Goal: Task Accomplishment & Management: Use online tool/utility

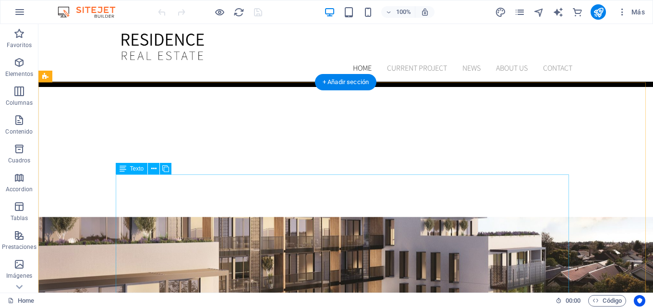
scroll to position [240, 0]
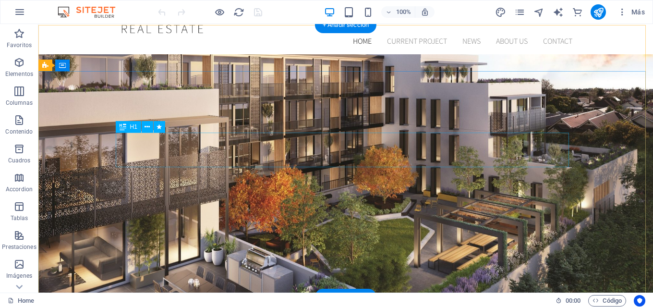
scroll to position [0, 0]
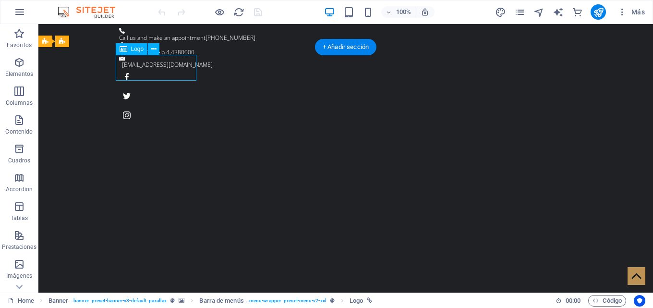
select select "px"
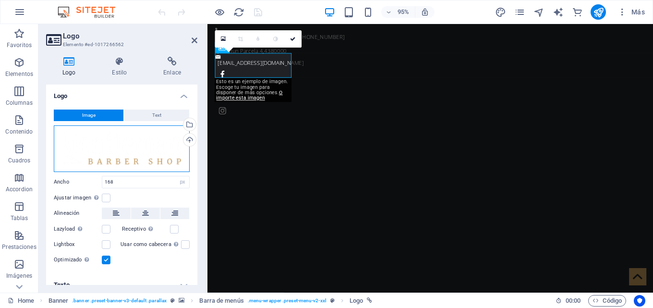
click at [103, 152] on div "Arrastra archivos aquí, haz clic para escoger archivos o selecciona archivos de…" at bounding box center [122, 148] width 136 height 47
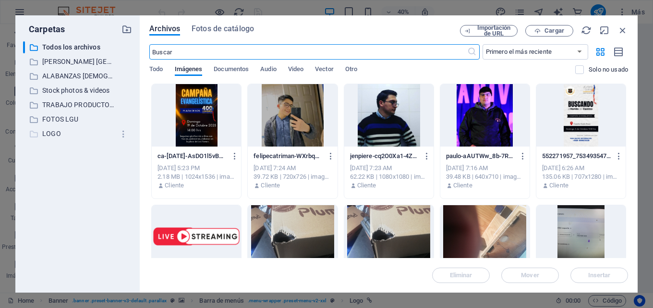
click at [56, 131] on p "LOGO" at bounding box center [78, 133] width 72 height 11
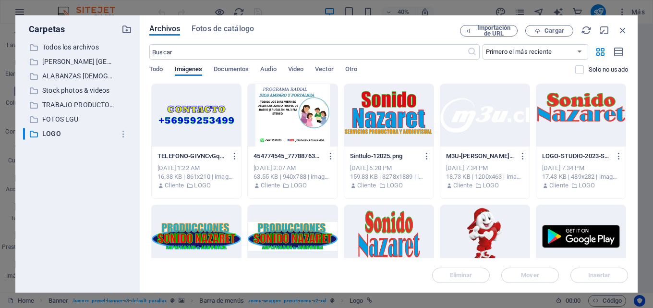
click at [386, 129] on div at bounding box center [388, 115] width 89 height 62
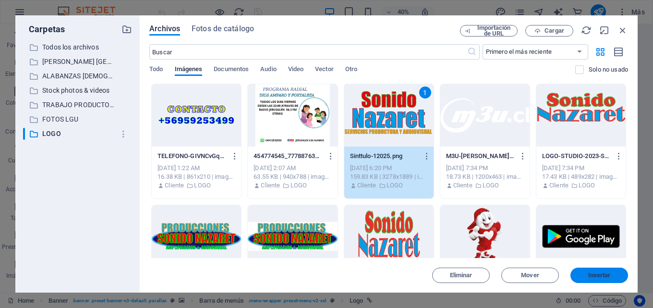
click at [594, 279] on button "Insertar" at bounding box center [599, 274] width 58 height 15
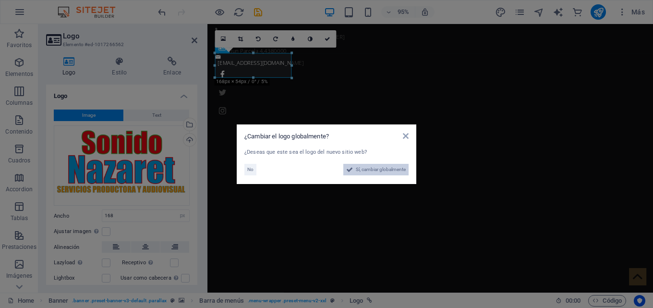
click at [366, 169] on span "Sí, cambiar globalmente" at bounding box center [381, 170] width 50 height 12
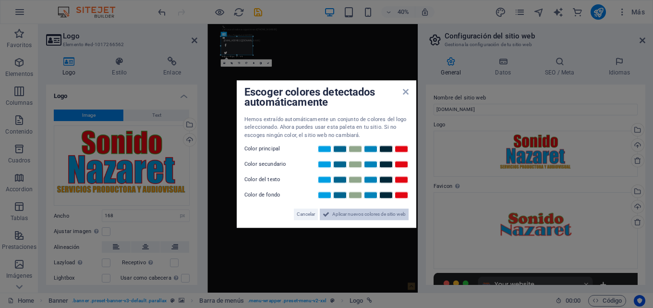
drag, startPoint x: 346, startPoint y: 212, endPoint x: 356, endPoint y: 470, distance: 258.3
click at [346, 212] on span "Aplicar nuevos colores de sitio web" at bounding box center [368, 214] width 73 height 12
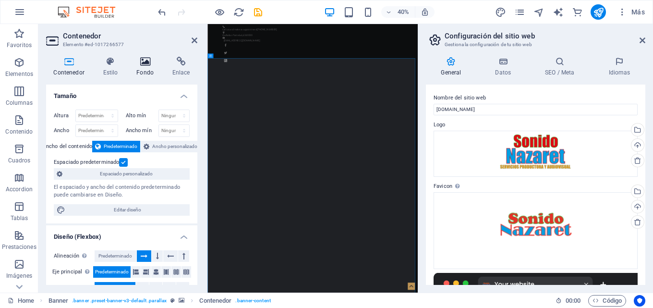
click at [155, 67] on h4 "Fondo" at bounding box center [147, 67] width 36 height 20
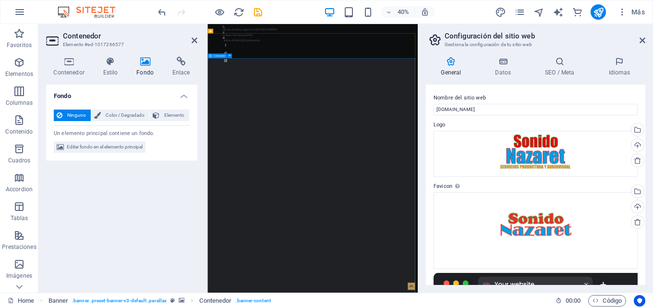
click at [647, 37] on aside "Configuración del sitio web Gestiona la configuración de tu sitio web General D…" at bounding box center [534, 158] width 235 height 268
click at [640, 42] on icon at bounding box center [642, 40] width 6 height 8
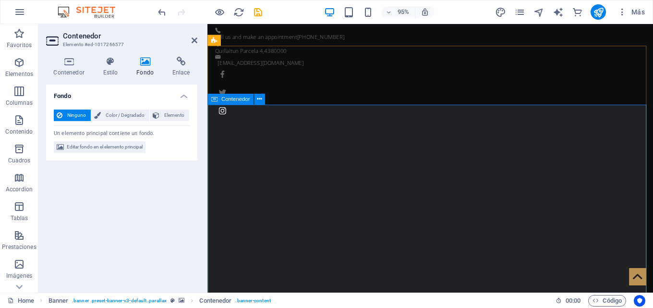
click at [198, 36] on aside "Contenedor Elemento #ed-1017266577 Contenedor Estilo Fondo Enlace Tamaño Altura…" at bounding box center [122, 158] width 169 height 268
click at [196, 37] on icon at bounding box center [194, 40] width 6 height 8
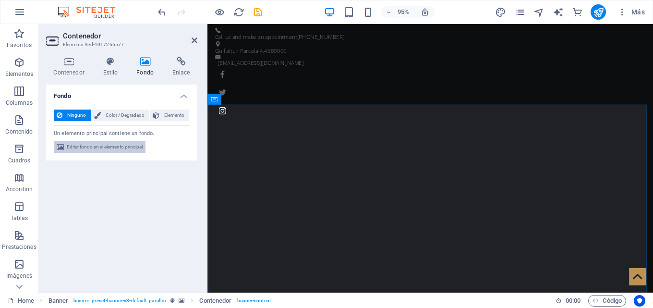
click at [103, 151] on span "Editar fondo en el elemento principal" at bounding box center [105, 147] width 76 height 12
select select "fade"
select select "s"
select select "ondemand"
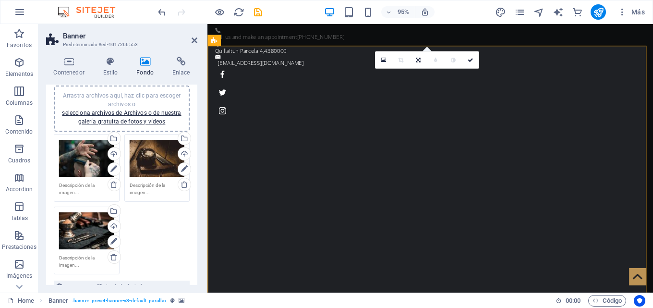
scroll to position [144, 0]
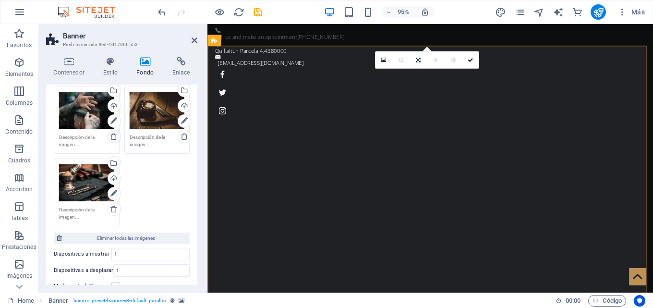
click at [111, 139] on icon at bounding box center [114, 136] width 8 height 8
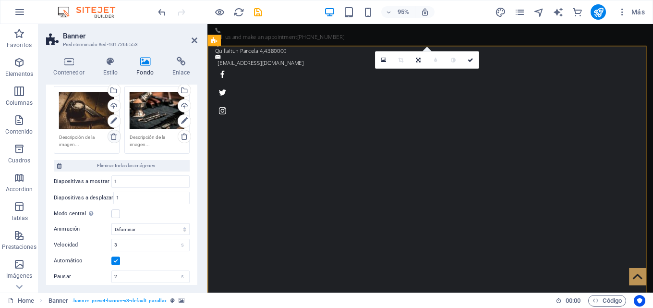
click at [111, 139] on icon at bounding box center [114, 136] width 8 height 8
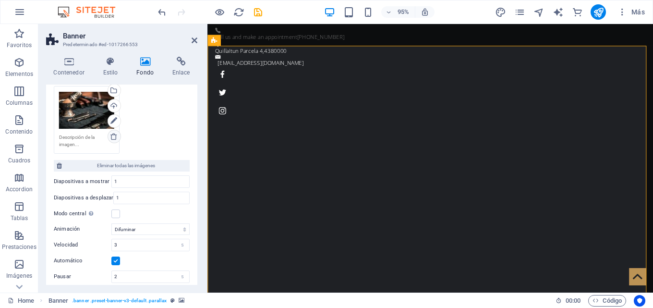
click at [111, 139] on icon at bounding box center [114, 136] width 8 height 8
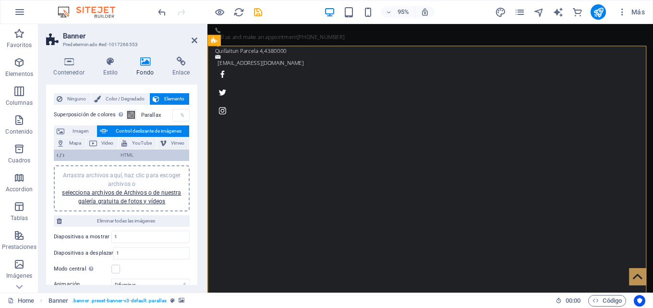
scroll to position [0, 0]
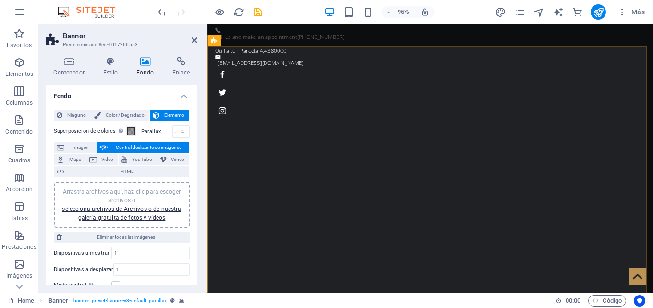
click at [124, 212] on div "Arrastra archivos aquí, haz clic para escoger archivos o selecciona archivos de…" at bounding box center [121, 204] width 124 height 35
click at [158, 190] on span "Arrastra archivos aquí, haz clic para escoger archivos o selecciona archivos de…" at bounding box center [121, 204] width 119 height 33
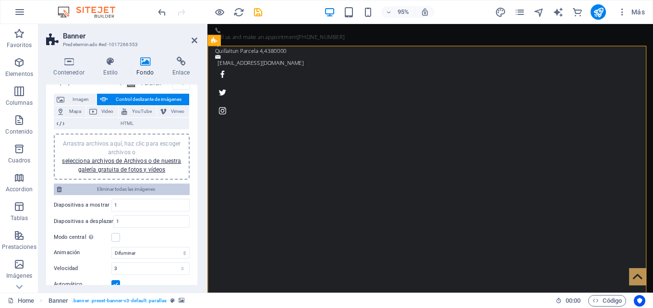
click at [62, 188] on button "Eliminar todas las imágenes" at bounding box center [122, 189] width 136 height 12
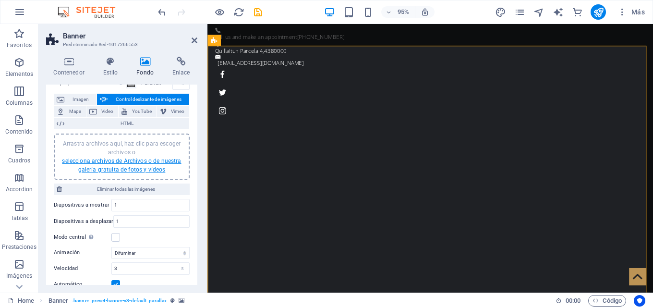
click at [131, 170] on link "selecciona archivos de Archivos o de nuestra galería gratuita de fotos y vídeos" at bounding box center [121, 164] width 119 height 15
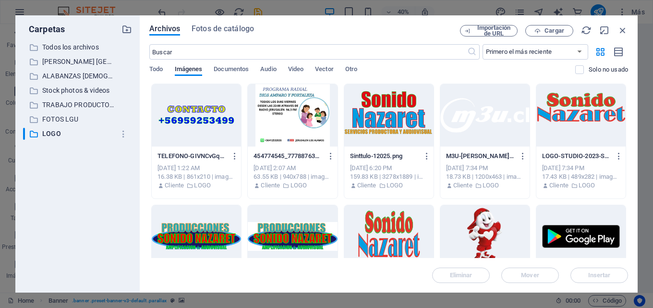
click at [64, 112] on div "​ Todos los archivos Todos los archivos ​ CAMPAÑA PLAZA DE LOS ALAMOS CAMPAÑA P…" at bounding box center [77, 162] width 109 height 243
click at [66, 104] on p "TRABAJO PRODUCTORA" at bounding box center [78, 104] width 72 height 11
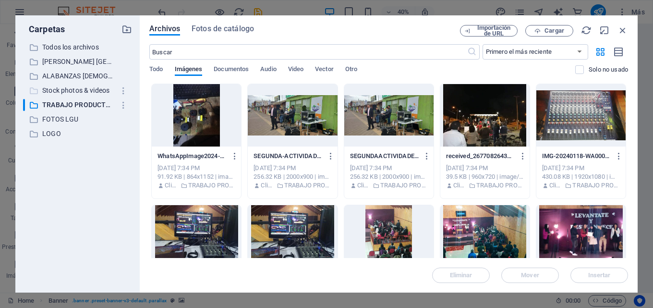
click at [69, 87] on p "Stock photos & videos" at bounding box center [78, 90] width 72 height 11
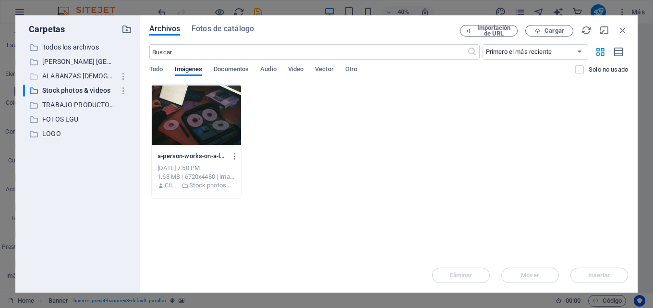
click at [71, 73] on p "ALABANZAS IGLESIA SIMON CARBALLO" at bounding box center [78, 76] width 72 height 11
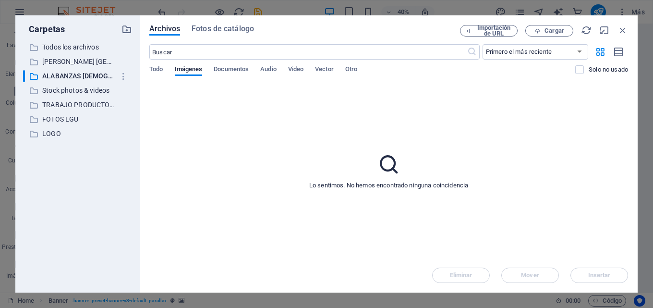
click at [71, 69] on div "​ Todos los archivos Todos los archivos ​ CAMPAÑA PLAZA DE LOS ALAMOS CAMPAÑA P…" at bounding box center [77, 162] width 109 height 243
click at [77, 57] on p "CAMPAÑA PLAZA DE LOS ALAMOS" at bounding box center [78, 61] width 72 height 11
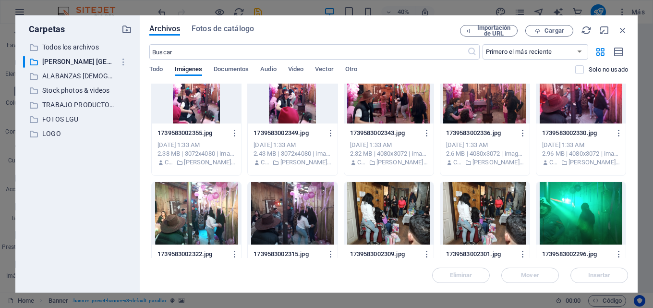
scroll to position [0, 0]
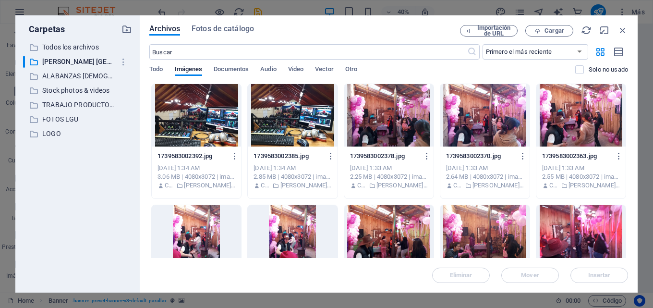
click at [291, 116] on div at bounding box center [292, 115] width 89 height 62
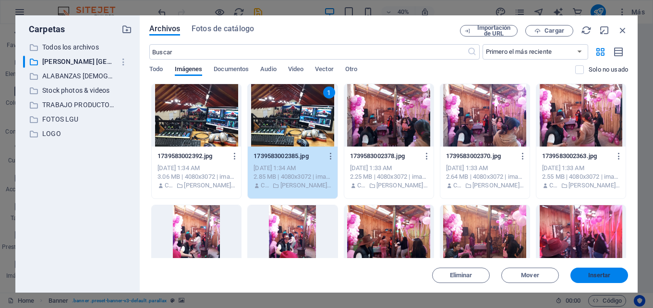
drag, startPoint x: 609, startPoint y: 273, endPoint x: 285, endPoint y: 236, distance: 326.5
click at [609, 273] on span "Insertar" at bounding box center [599, 275] width 23 height 6
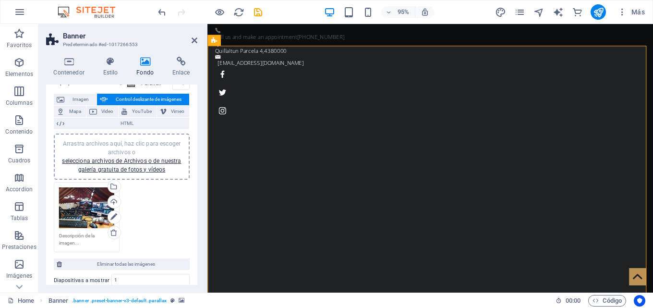
click at [83, 208] on div "Arrastra archivos aquí, haz clic para escoger archivos o selecciona archivos de…" at bounding box center [86, 207] width 55 height 41
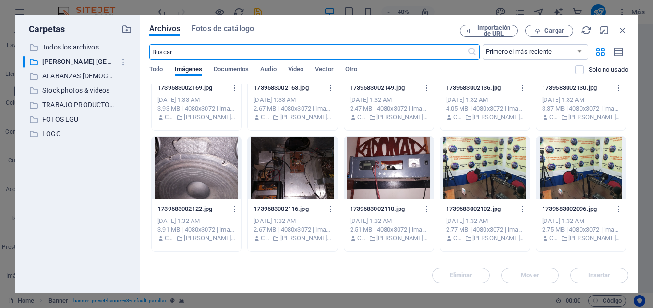
scroll to position [672, 0]
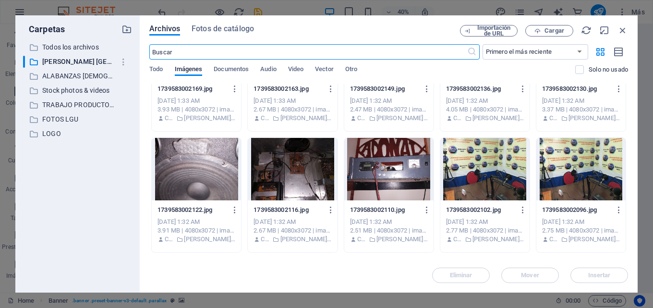
click at [455, 159] on div at bounding box center [484, 169] width 89 height 62
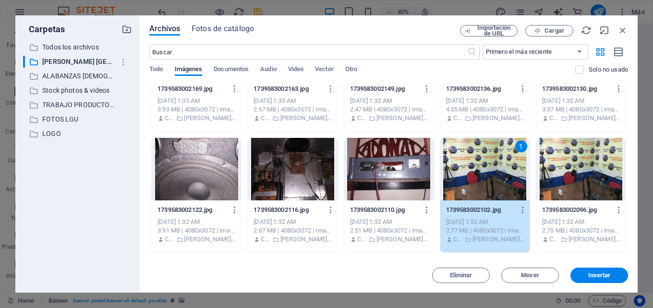
click at [520, 148] on div "1" at bounding box center [521, 146] width 12 height 12
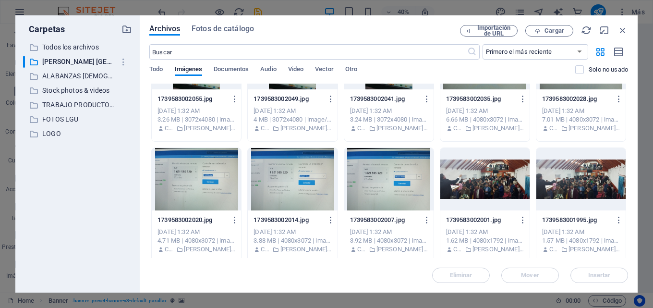
scroll to position [1104, 0]
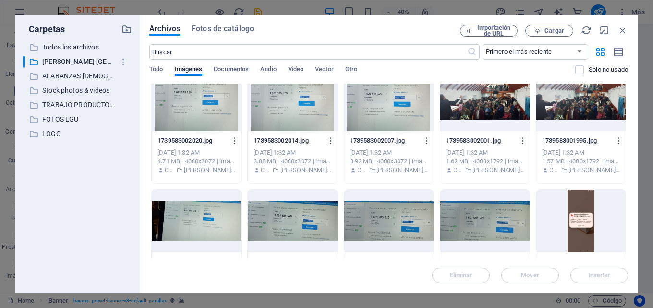
click at [562, 110] on div at bounding box center [580, 100] width 89 height 62
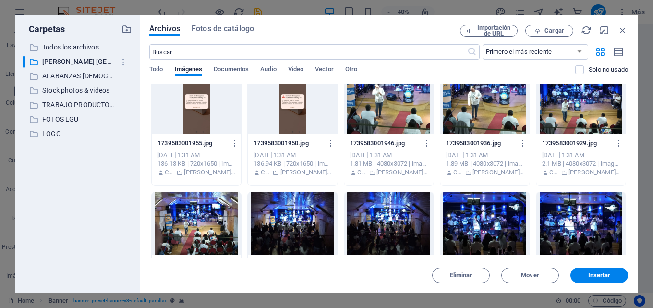
scroll to position [1344, 0]
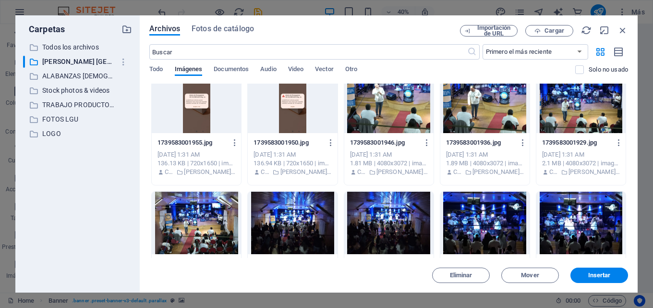
click at [327, 220] on div at bounding box center [292, 222] width 89 height 62
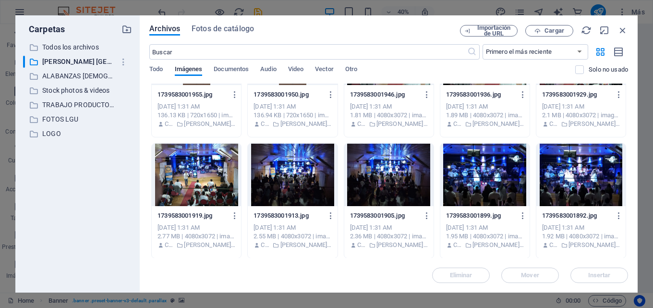
click at [505, 173] on div at bounding box center [484, 174] width 89 height 62
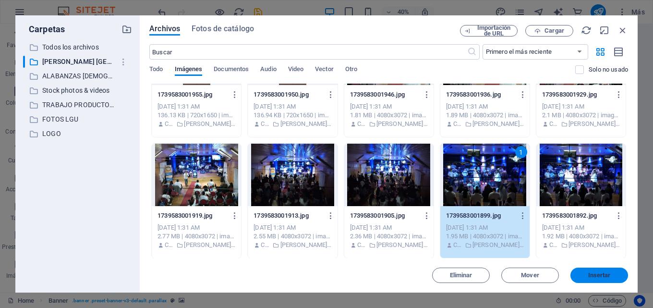
click at [615, 276] on span "Insertar" at bounding box center [599, 275] width 50 height 6
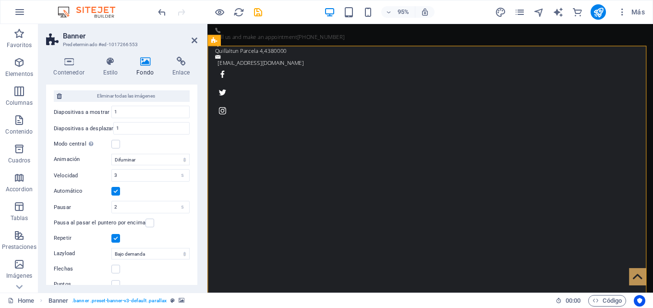
scroll to position [228, 0]
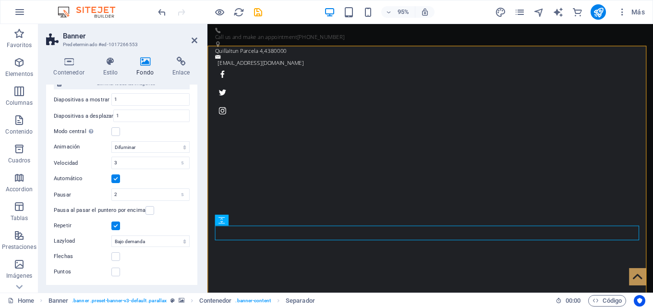
click at [199, 36] on aside "Banner Predeterminado #ed-1017266553 Contenedor Estilo Fondo Enlace Tamaño Altu…" at bounding box center [122, 158] width 169 height 268
click at [195, 44] on link at bounding box center [194, 40] width 6 height 8
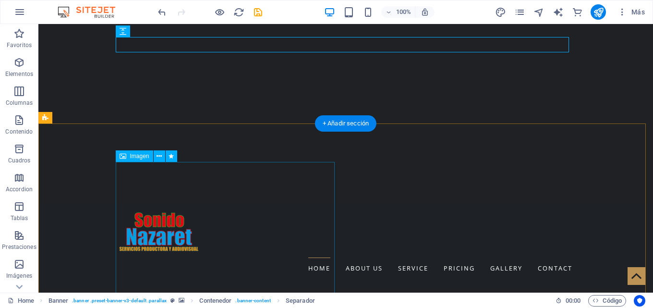
scroll to position [0, 0]
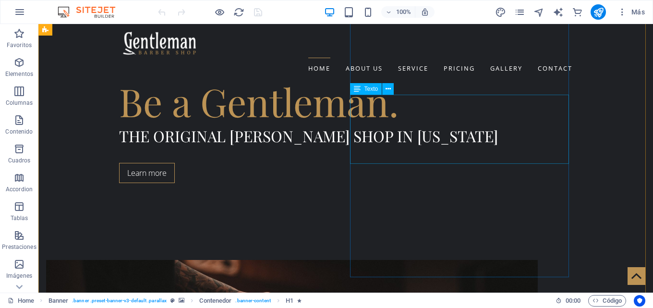
scroll to position [480, 0]
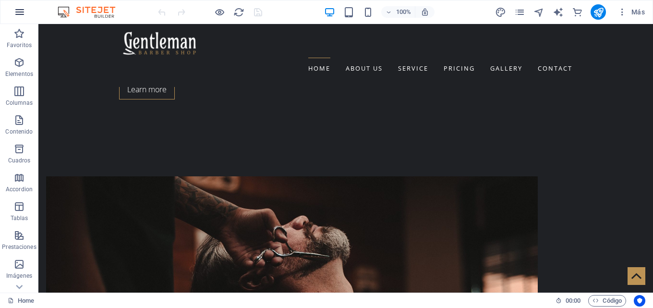
click at [20, 10] on icon "button" at bounding box center [20, 12] width 12 height 12
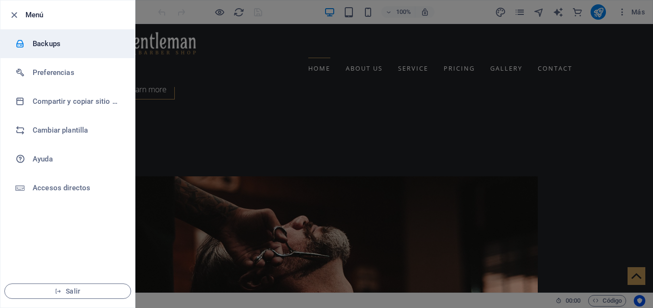
click at [49, 39] on h6 "Backups" at bounding box center [77, 44] width 89 height 12
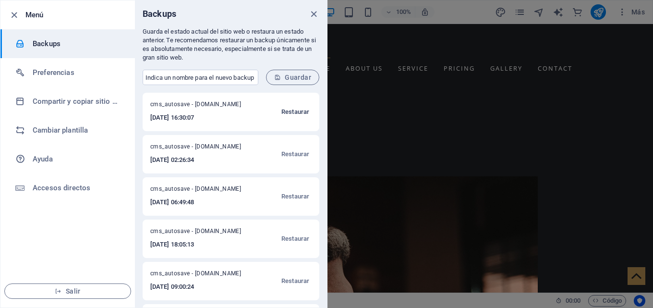
click at [284, 110] on span "Restaurar" at bounding box center [295, 112] width 28 height 12
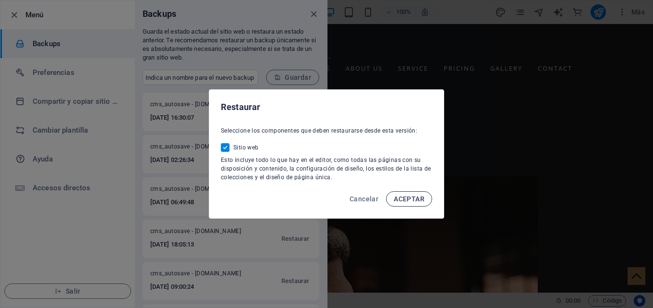
click at [400, 192] on button "ACEPTAR" at bounding box center [409, 198] width 46 height 15
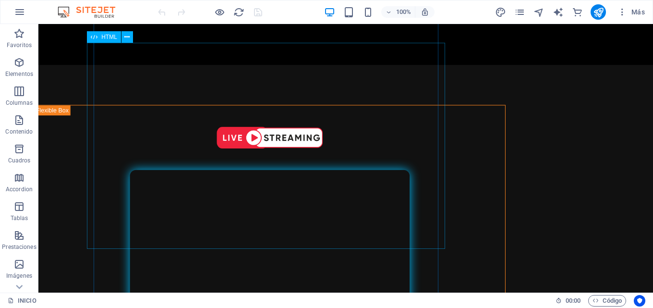
scroll to position [336, 0]
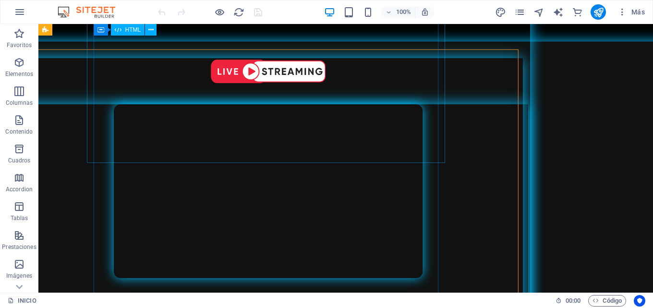
click at [346, 106] on div at bounding box center [268, 207] width 519 height 206
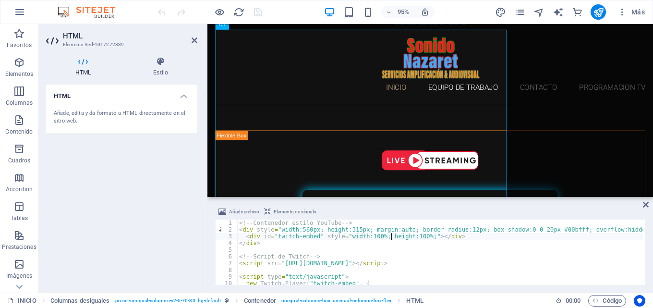
type textarea "</script>"
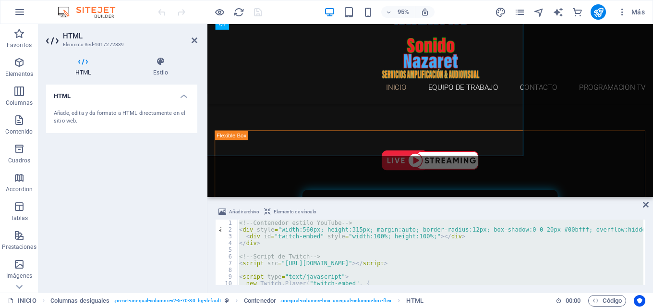
paste textarea
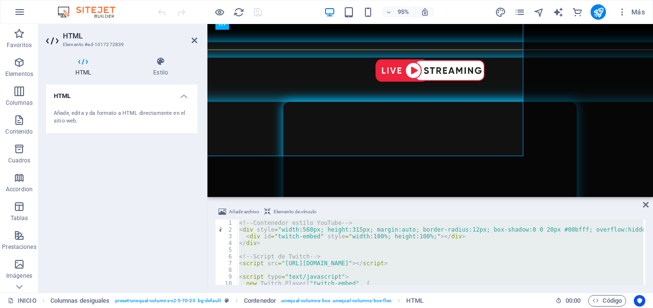
scroll to position [49, 0]
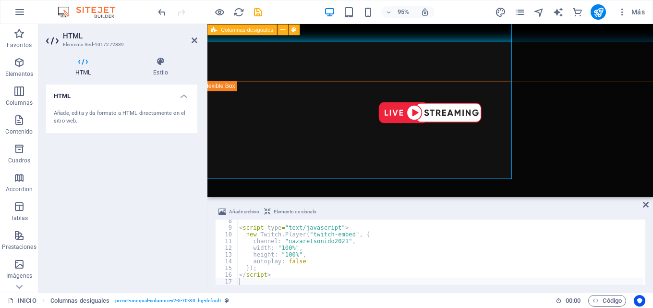
scroll to position [335, 0]
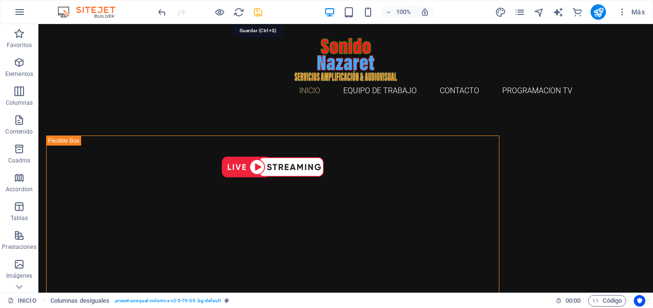
click at [258, 10] on icon "save" at bounding box center [257, 12] width 11 height 11
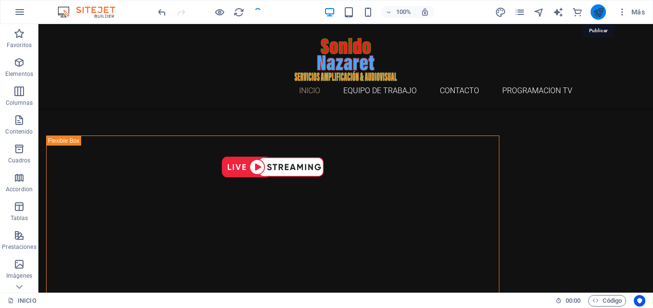
click at [602, 11] on icon "publish" at bounding box center [598, 12] width 11 height 11
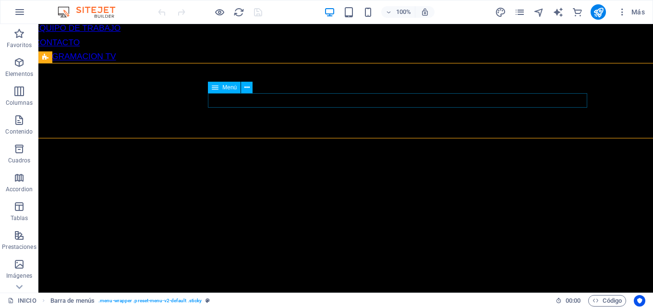
click at [404, 63] on nav "INICIO EQUIPO DE TRABAJO CONTACTO PROGRAMACION TV" at bounding box center [345, 35] width 665 height 57
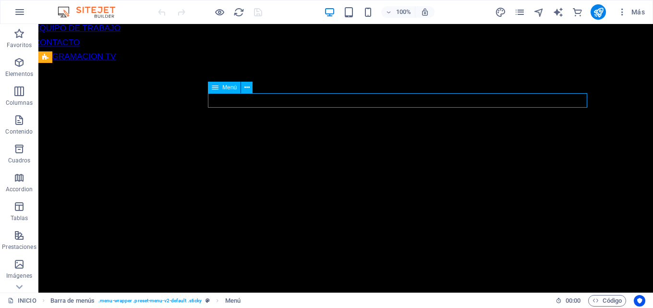
click at [404, 63] on nav "INICIO EQUIPO DE TRABAJO CONTACTO PROGRAMACION TV" at bounding box center [345, 35] width 665 height 57
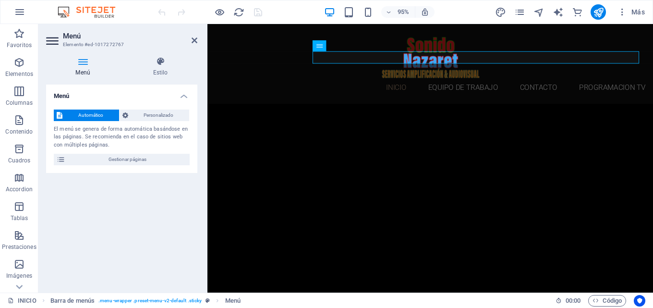
click at [119, 166] on div "Automático Personalizado El menú se genera de forma automática basándose en las…" at bounding box center [121, 137] width 151 height 71
click at [125, 159] on span "Gestionar páginas" at bounding box center [127, 160] width 119 height 12
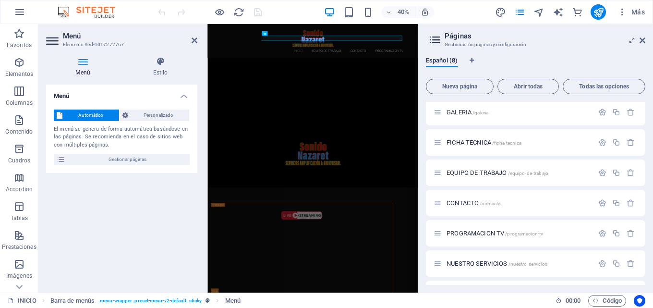
scroll to position [59, 0]
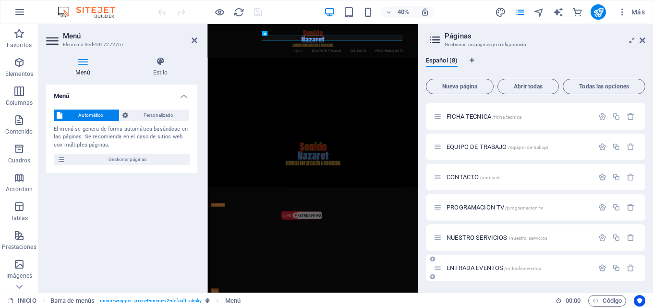
drag, startPoint x: 465, startPoint y: 175, endPoint x: 461, endPoint y: 262, distance: 86.9
click at [461, 265] on div "INICIO / GALERIA /galeria FICHA TECNICA /ficha-tecnica EQUIPO DE TRABAJO /equip…" at bounding box center [535, 162] width 219 height 238
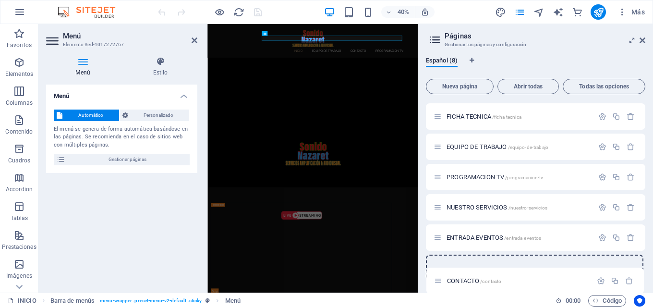
drag, startPoint x: 436, startPoint y: 178, endPoint x: 436, endPoint y: 285, distance: 107.5
click at [436, 285] on div "Español (8) Nueva página Abrir todas Todas las opciones INICIO / GALERIA /galer…" at bounding box center [535, 170] width 235 height 243
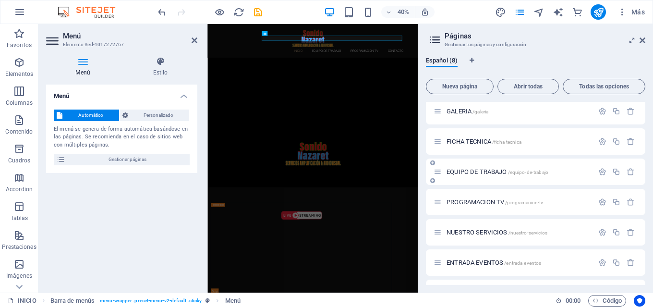
scroll to position [0, 0]
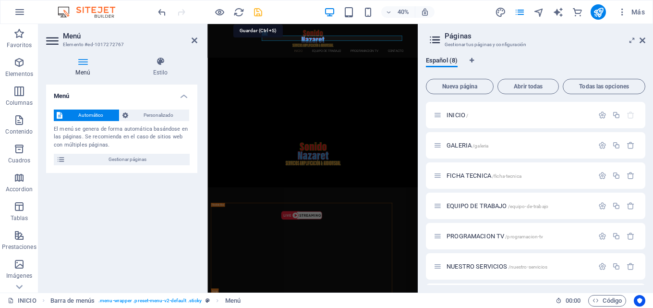
click at [253, 12] on icon "save" at bounding box center [257, 12] width 11 height 11
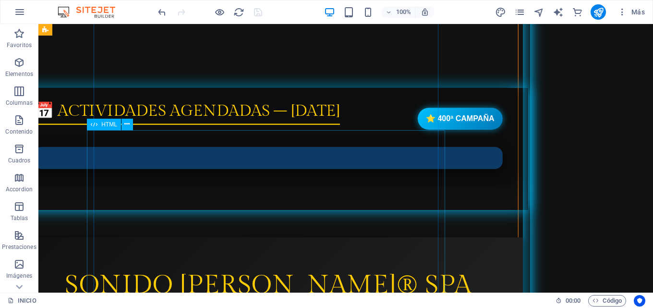
scroll to position [720, 0]
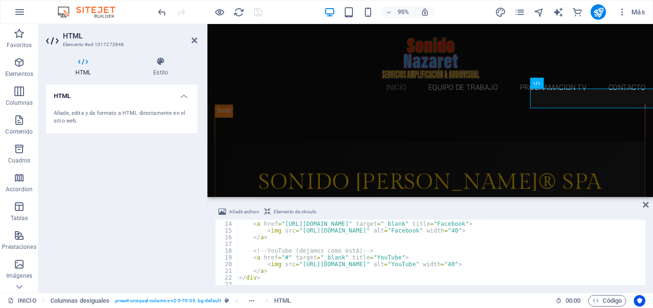
scroll to position [89, 0]
type textarea "</div>"
